Goal: Task Accomplishment & Management: Manage account settings

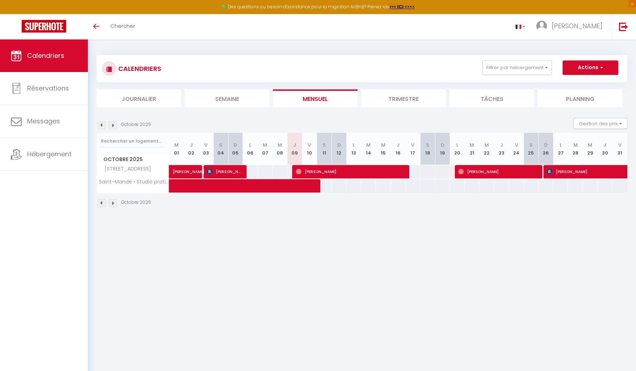
scroll to position [3, 0]
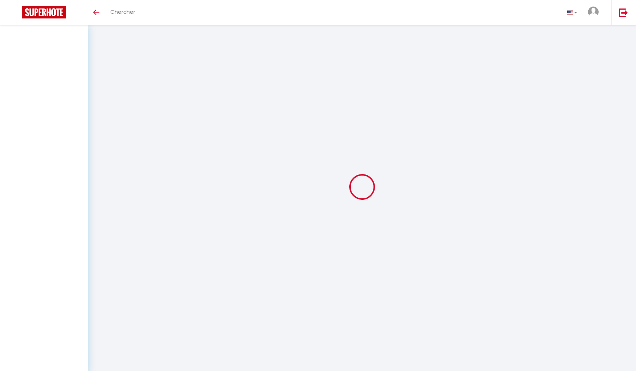
select select
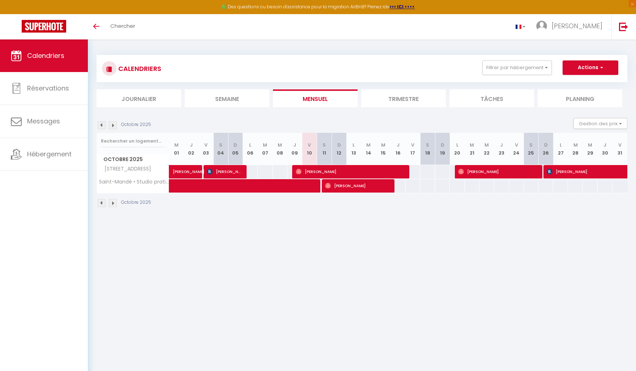
select select
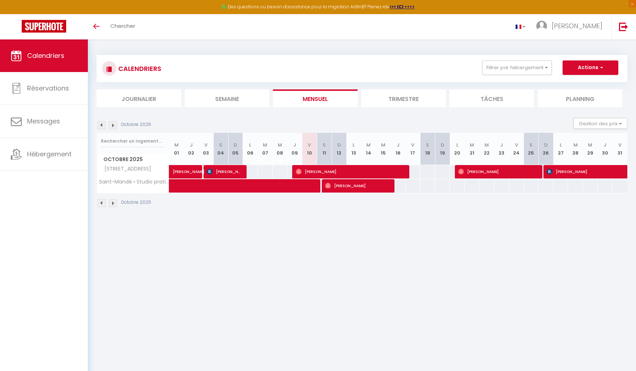
select select
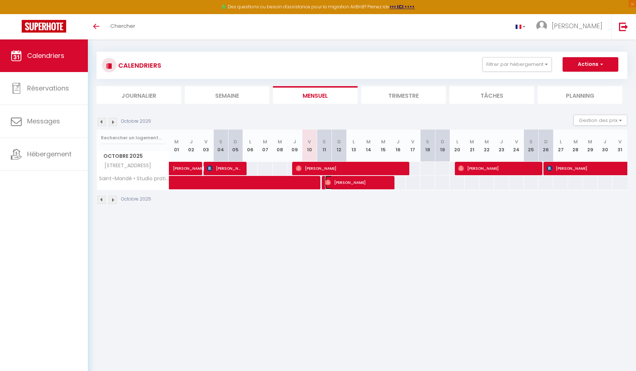
click at [379, 187] on span "Jorron Monroy" at bounding box center [357, 182] width 64 height 14
select select "OK"
select select "1"
select select "0"
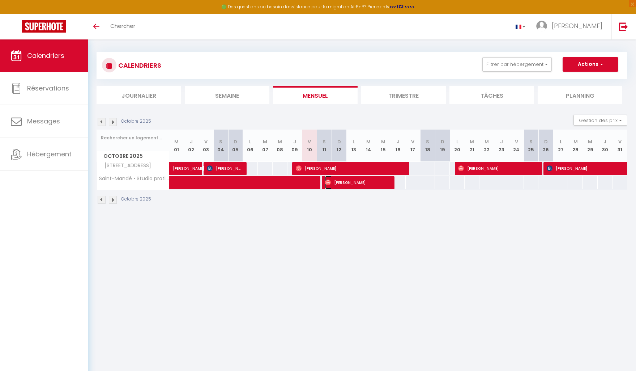
select select "1"
select select
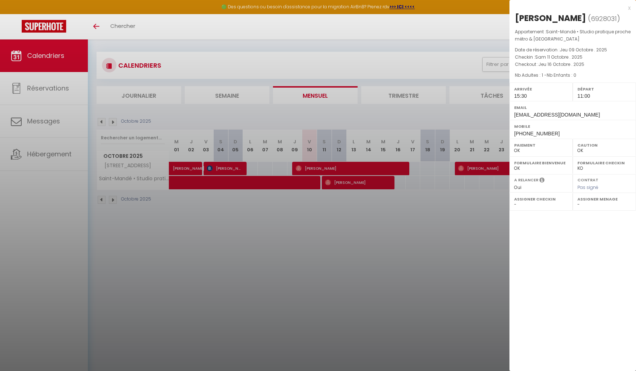
click at [368, 213] on div at bounding box center [318, 185] width 636 height 371
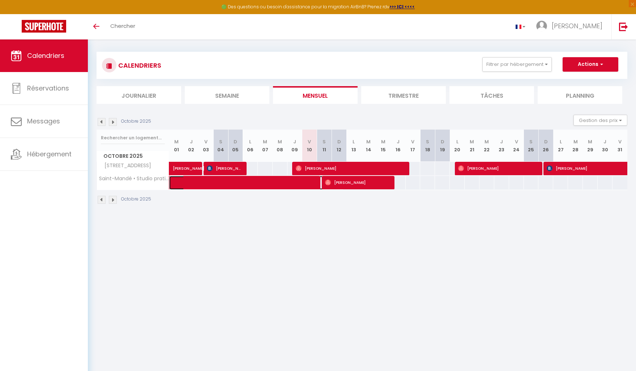
click at [302, 181] on span at bounding box center [261, 183] width 166 height 14
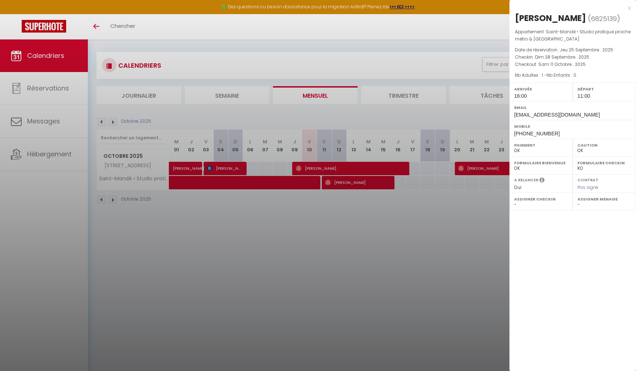
click at [369, 183] on div at bounding box center [318, 185] width 636 height 371
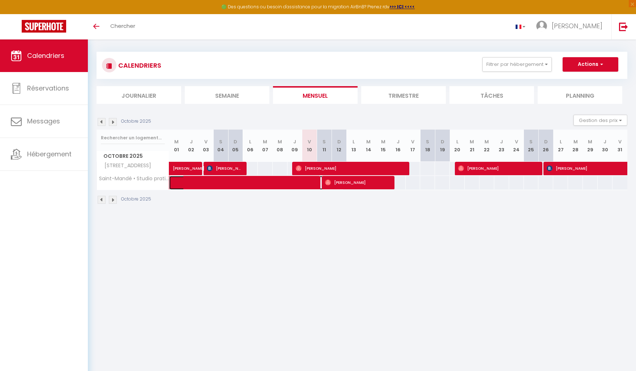
click at [301, 184] on span at bounding box center [261, 183] width 166 height 14
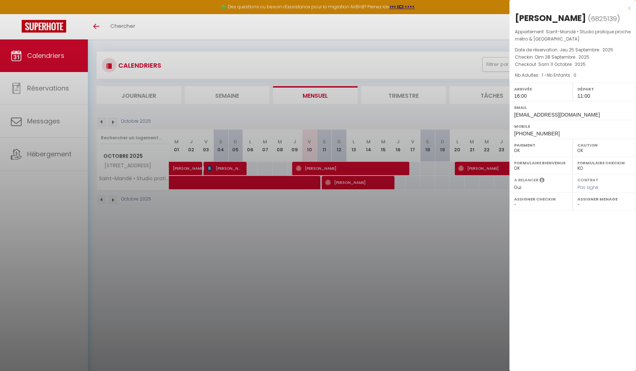
click at [345, 181] on div at bounding box center [318, 185] width 636 height 371
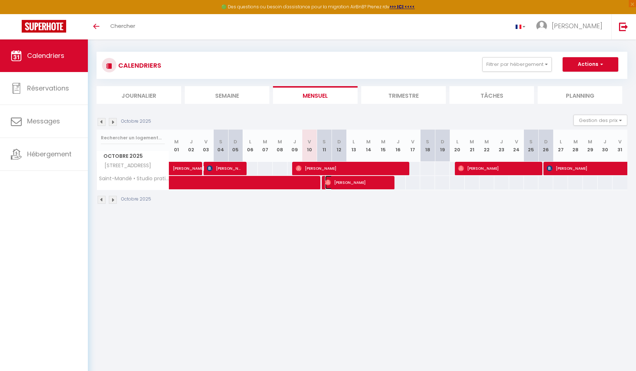
click at [345, 181] on span "Jorron Monroy" at bounding box center [357, 182] width 64 height 14
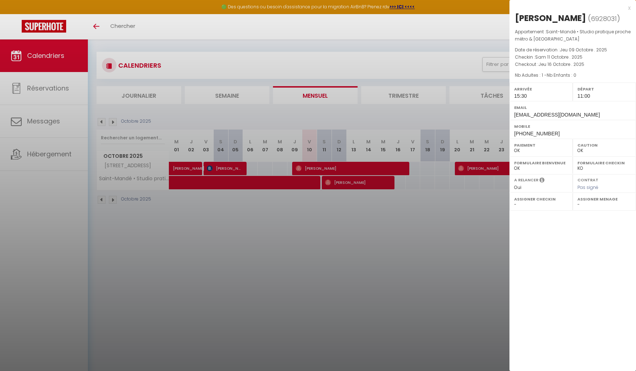
click at [326, 230] on div at bounding box center [318, 185] width 636 height 371
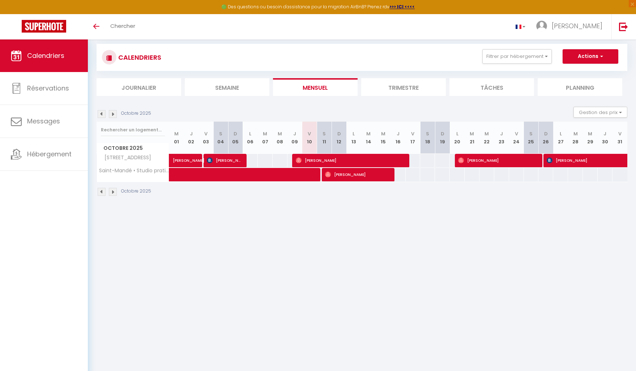
scroll to position [12, 0]
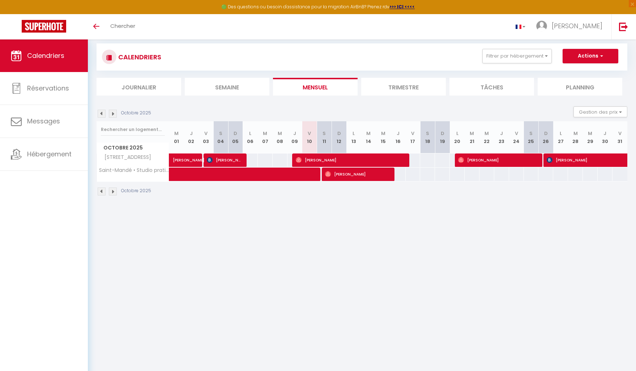
click at [113, 193] on img at bounding box center [113, 191] width 8 height 8
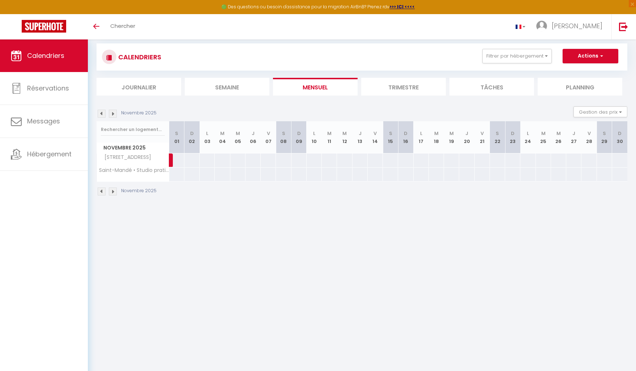
click at [103, 193] on img at bounding box center [102, 191] width 8 height 8
